Goal: Task Accomplishment & Management: Complete application form

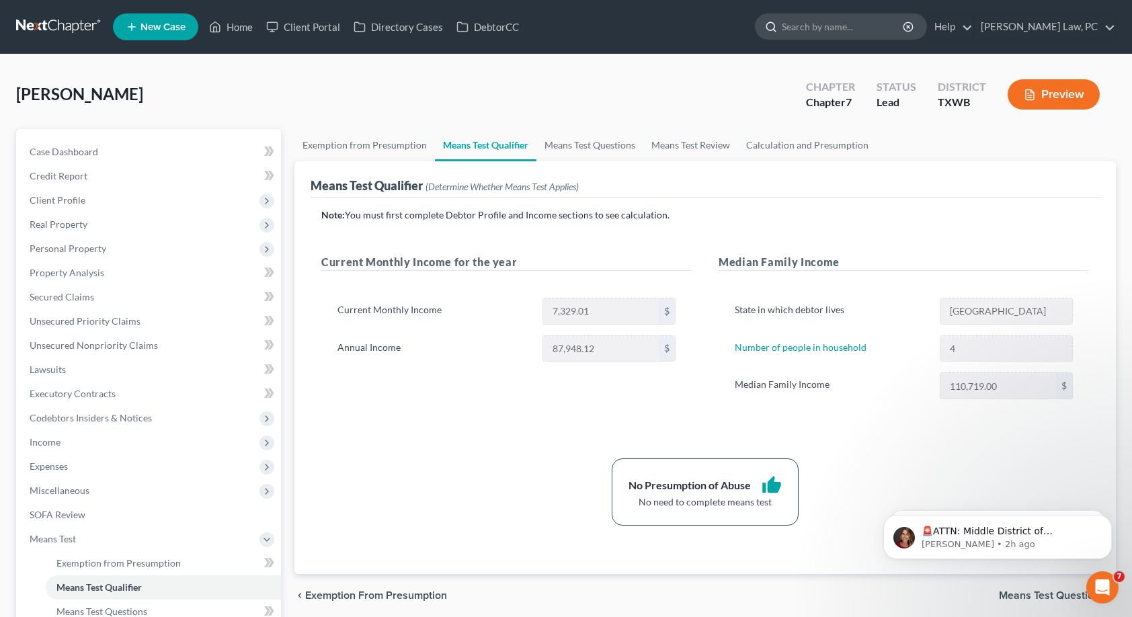
click at [799, 35] on input "search" at bounding box center [843, 26] width 123 height 25
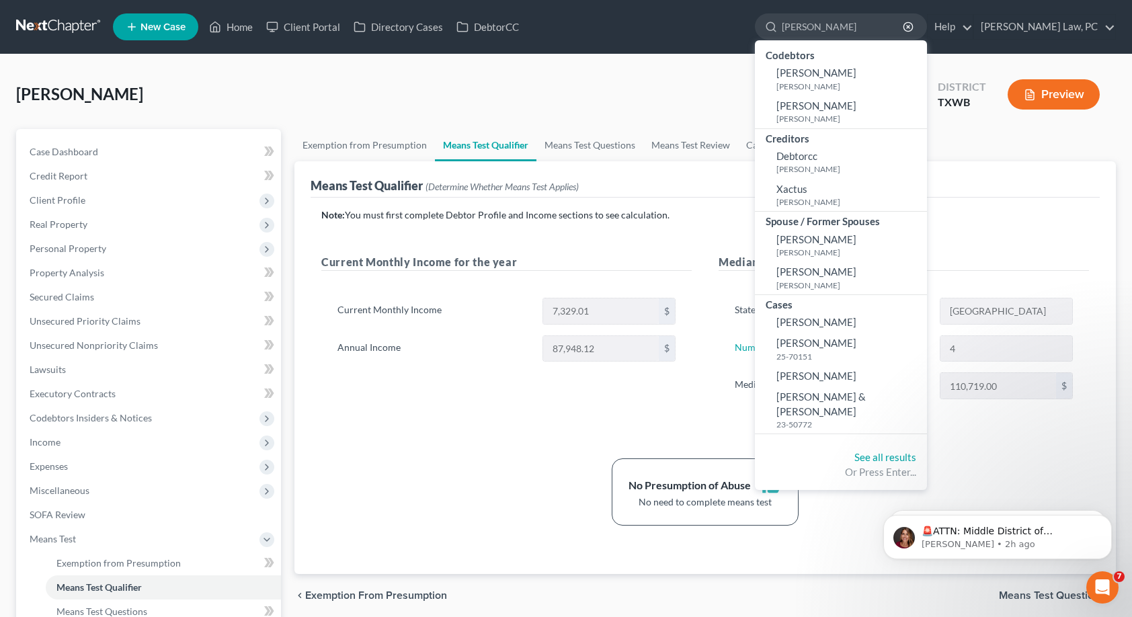
type input "[PERSON_NAME]"
drag, startPoint x: 805, startPoint y: 124, endPoint x: 816, endPoint y: 377, distance: 253.6
click at [816, 377] on span "[PERSON_NAME]" at bounding box center [816, 376] width 80 height 12
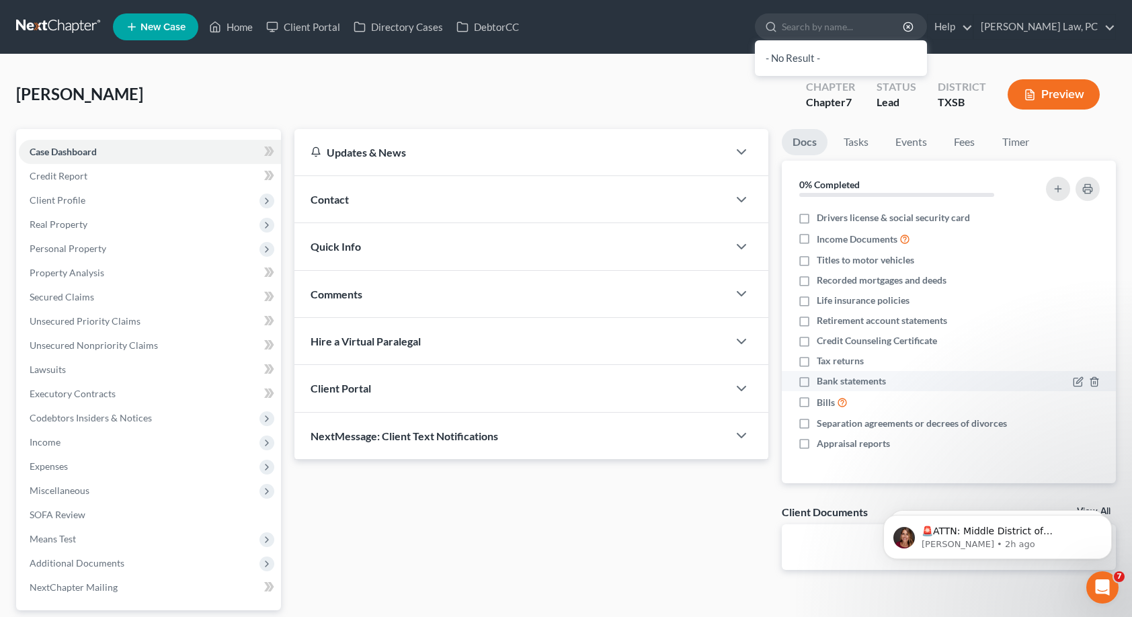
click at [817, 374] on label "Bank statements" at bounding box center [851, 380] width 69 height 13
click at [822, 374] on input "Bank statements" at bounding box center [826, 378] width 9 height 9
checkbox input "true"
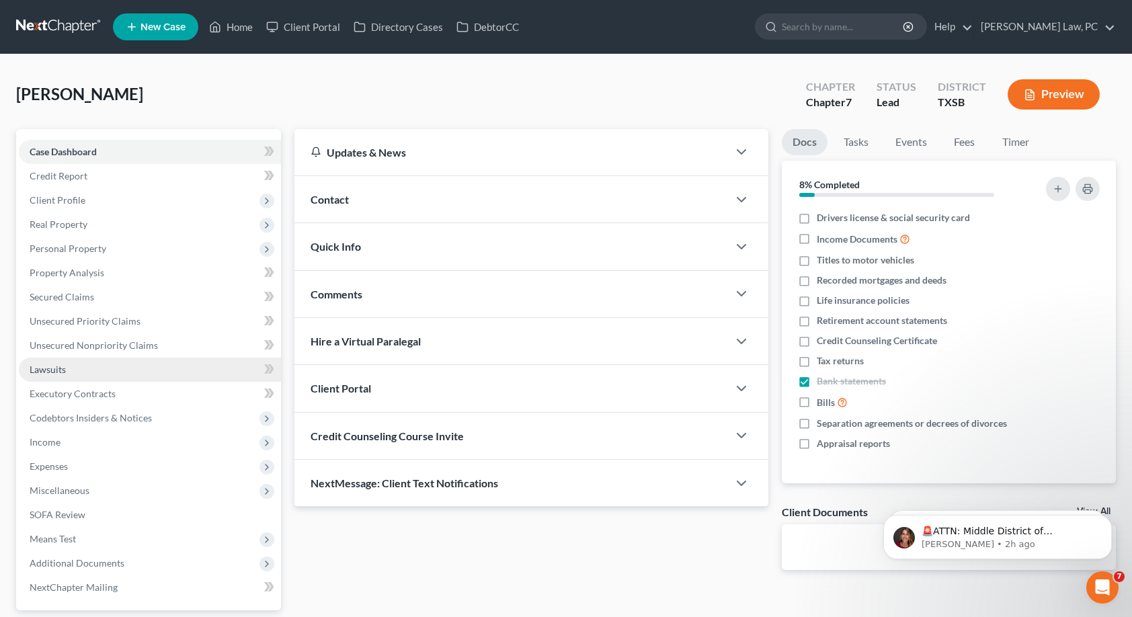
scroll to position [34, 0]
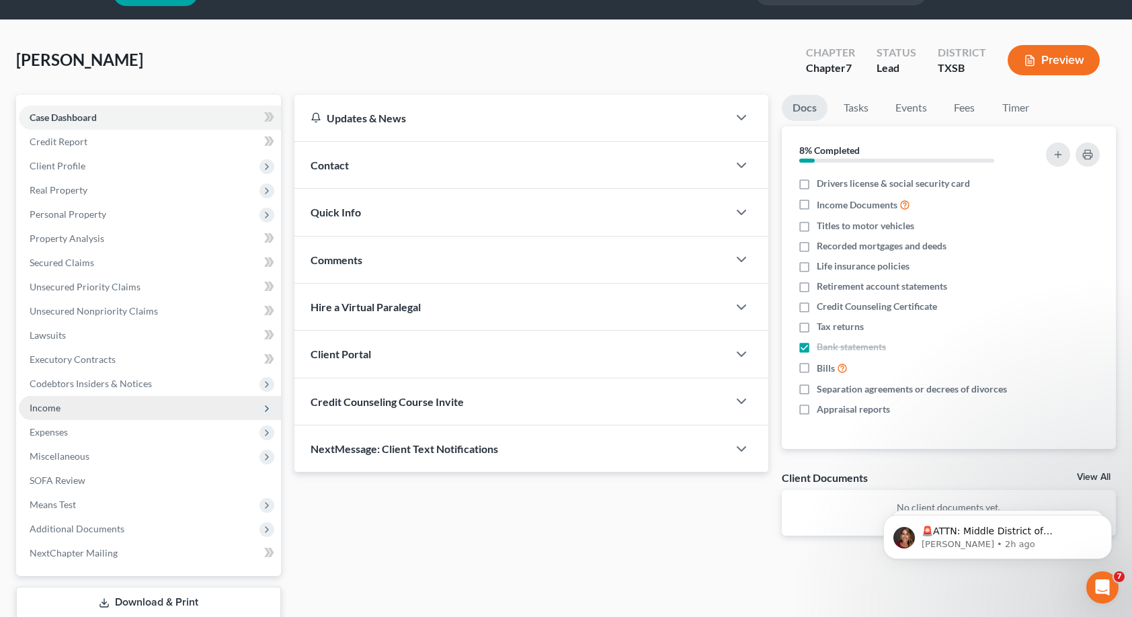
click at [65, 410] on span "Income" at bounding box center [150, 408] width 262 height 24
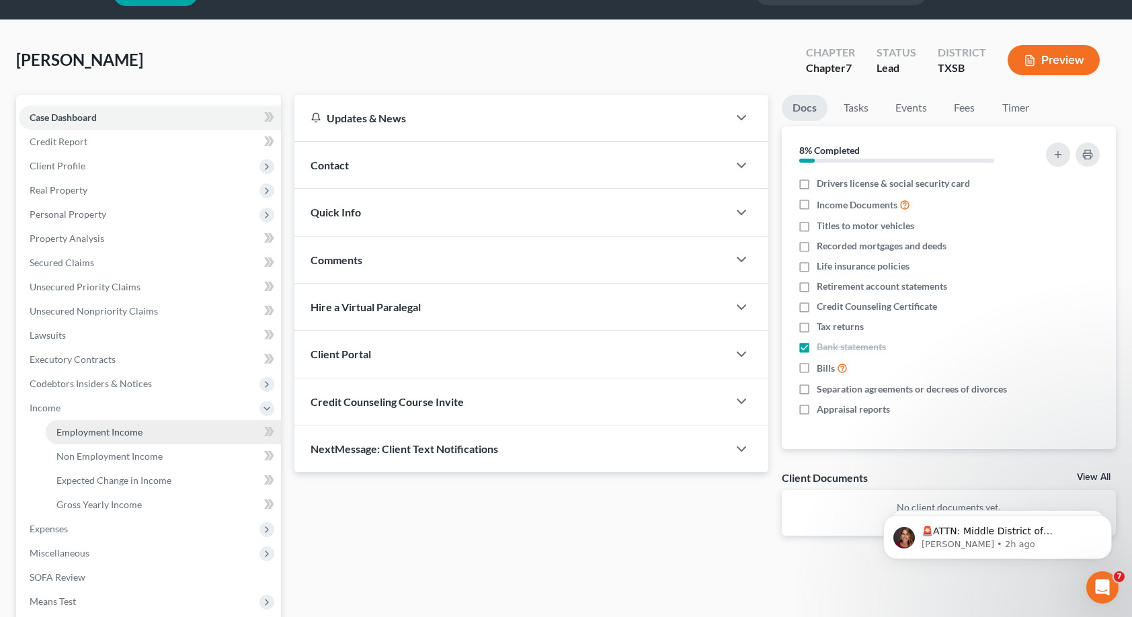
click at [71, 432] on span "Employment Income" at bounding box center [99, 431] width 86 height 11
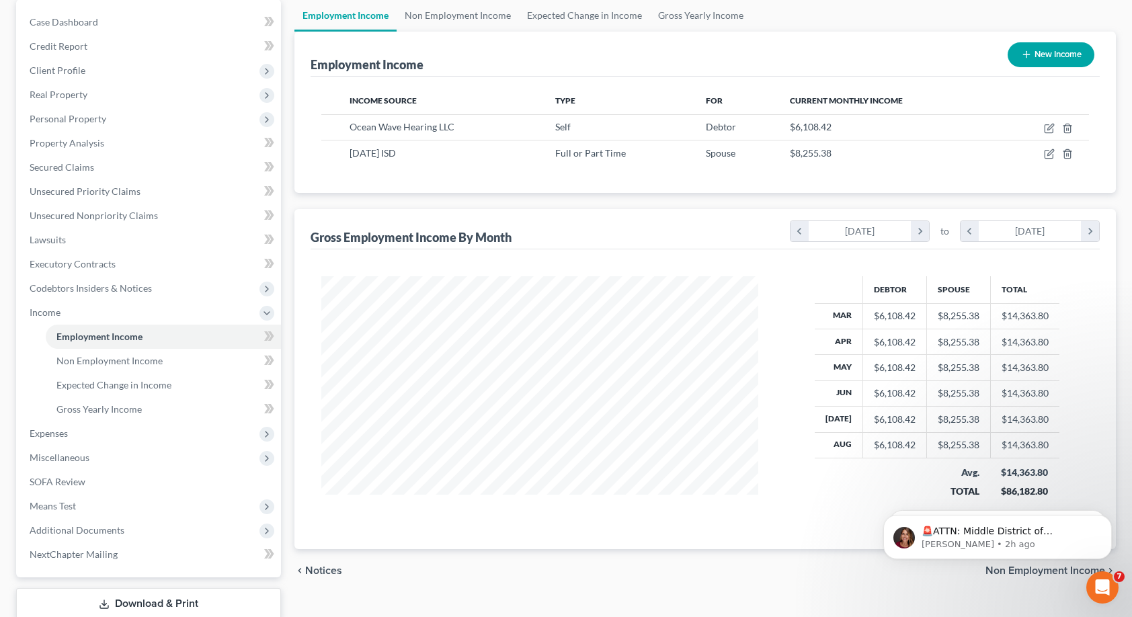
scroll to position [127, 0]
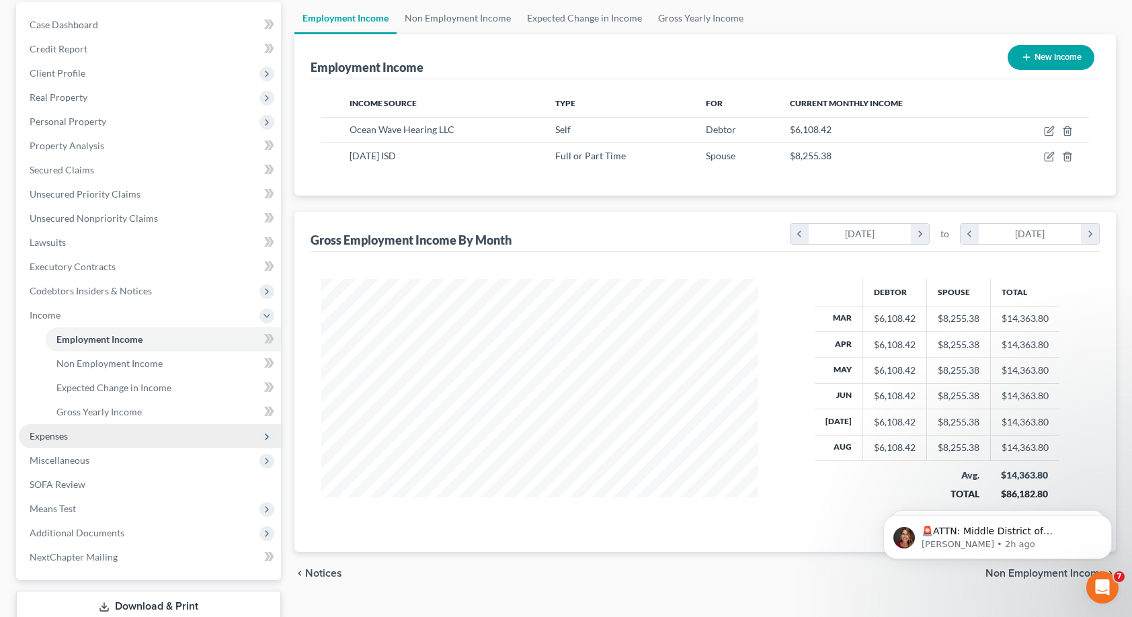
click at [72, 433] on span "Expenses" at bounding box center [150, 436] width 262 height 24
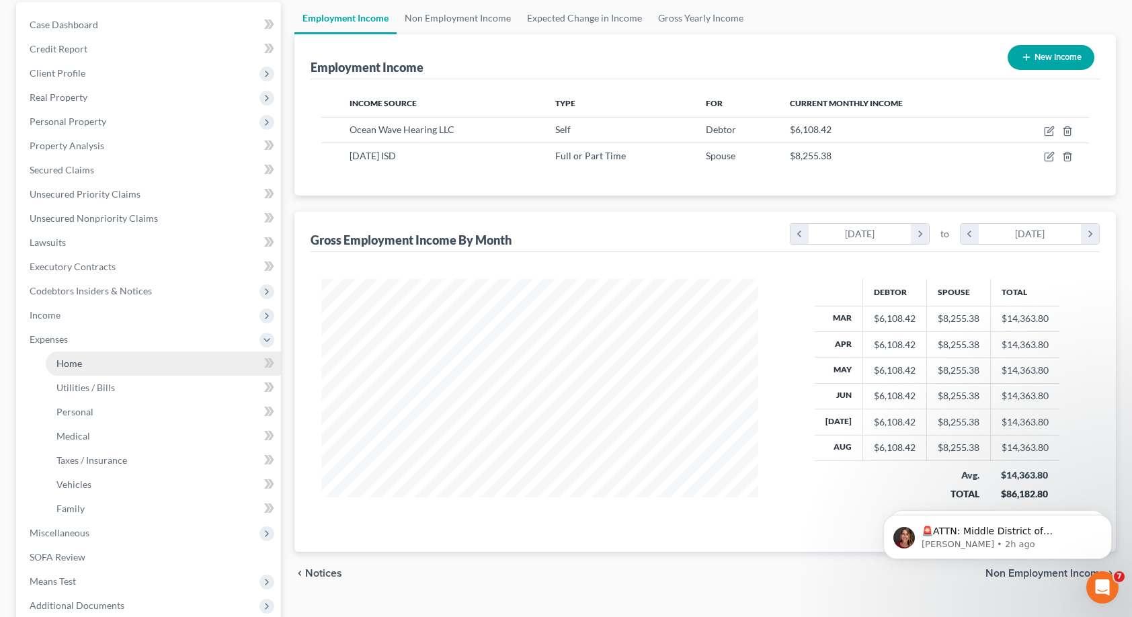
click at [85, 366] on link "Home" at bounding box center [163, 364] width 235 height 24
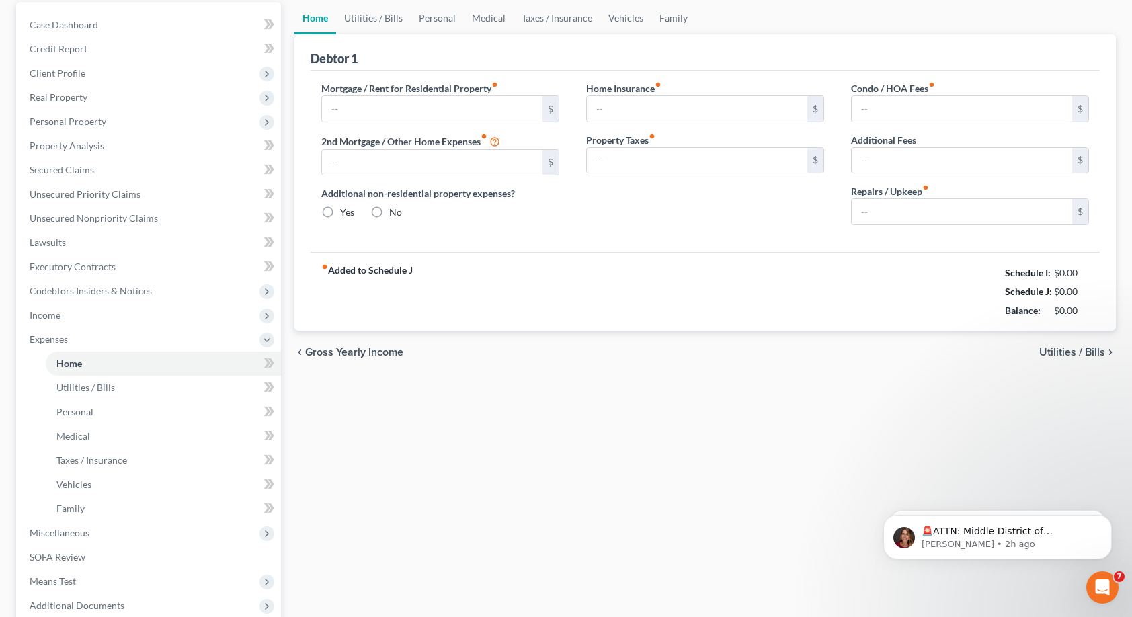
scroll to position [41, 0]
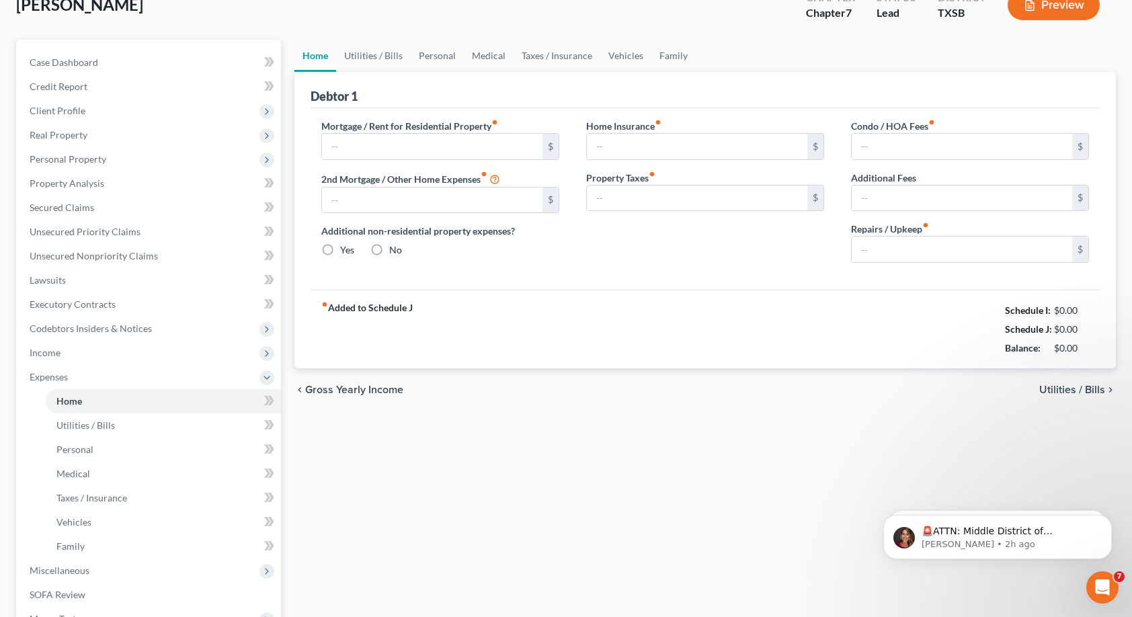
type input "0.00"
radio input "true"
type input "0.00"
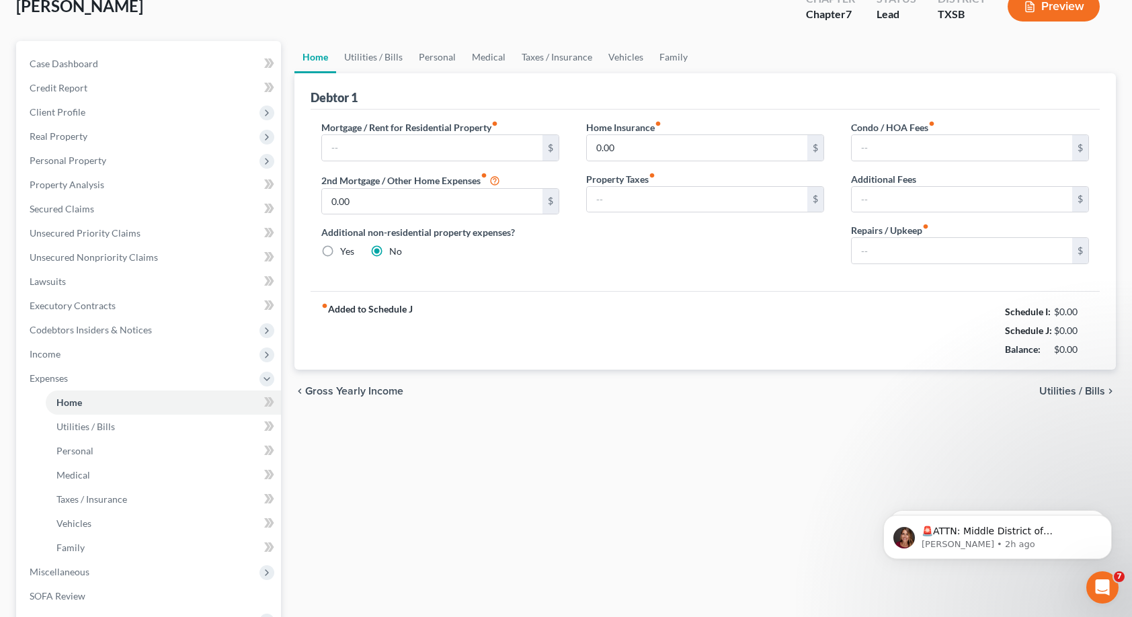
type input "0.00"
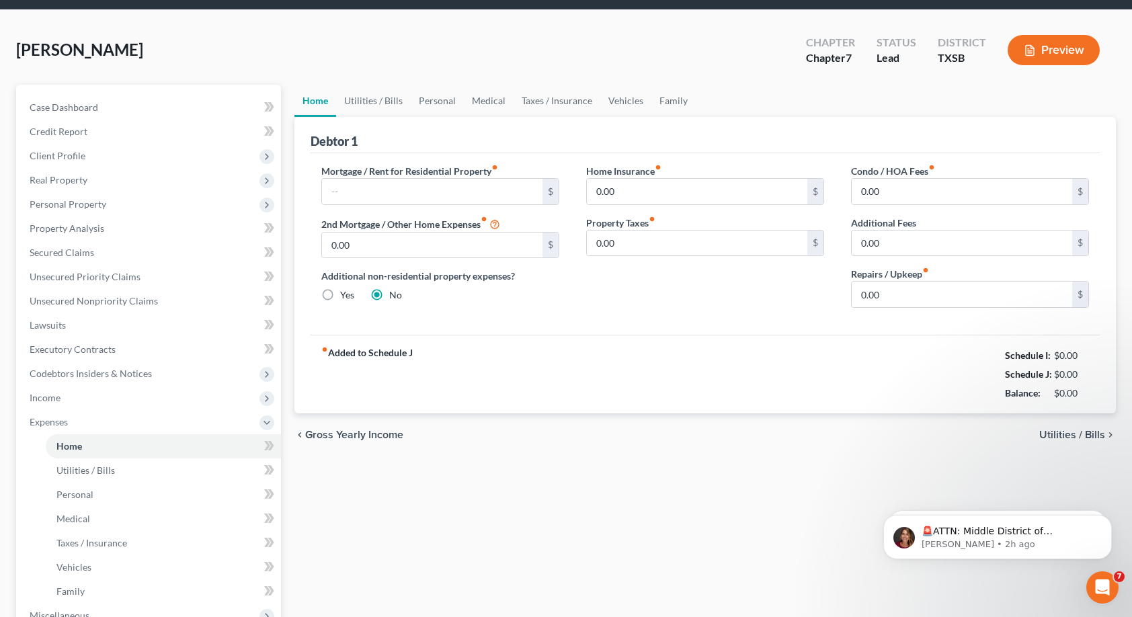
scroll to position [47, 0]
